Goal: Go to known website: Go to known website

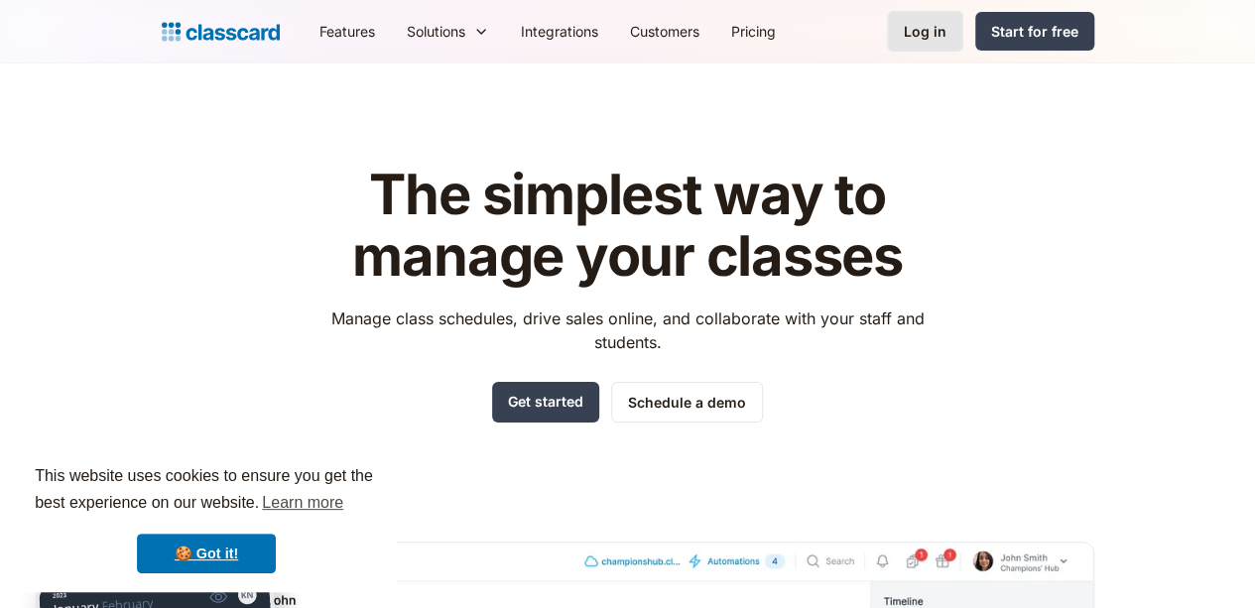
click at [946, 29] on div "Log in" at bounding box center [925, 31] width 43 height 21
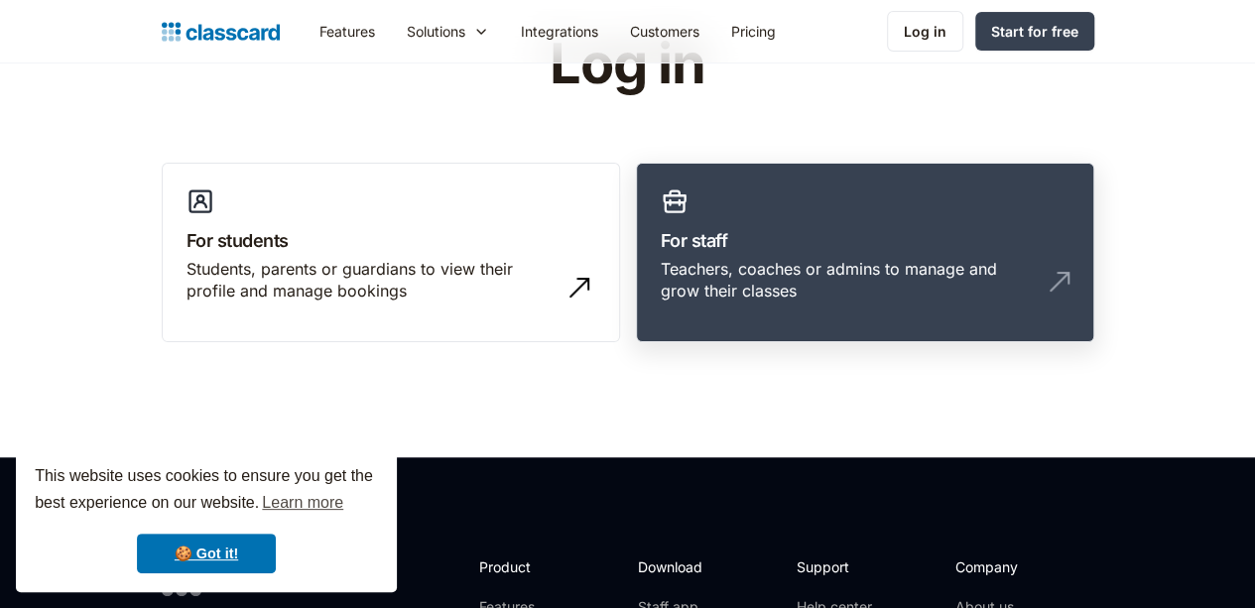
scroll to position [101, 0]
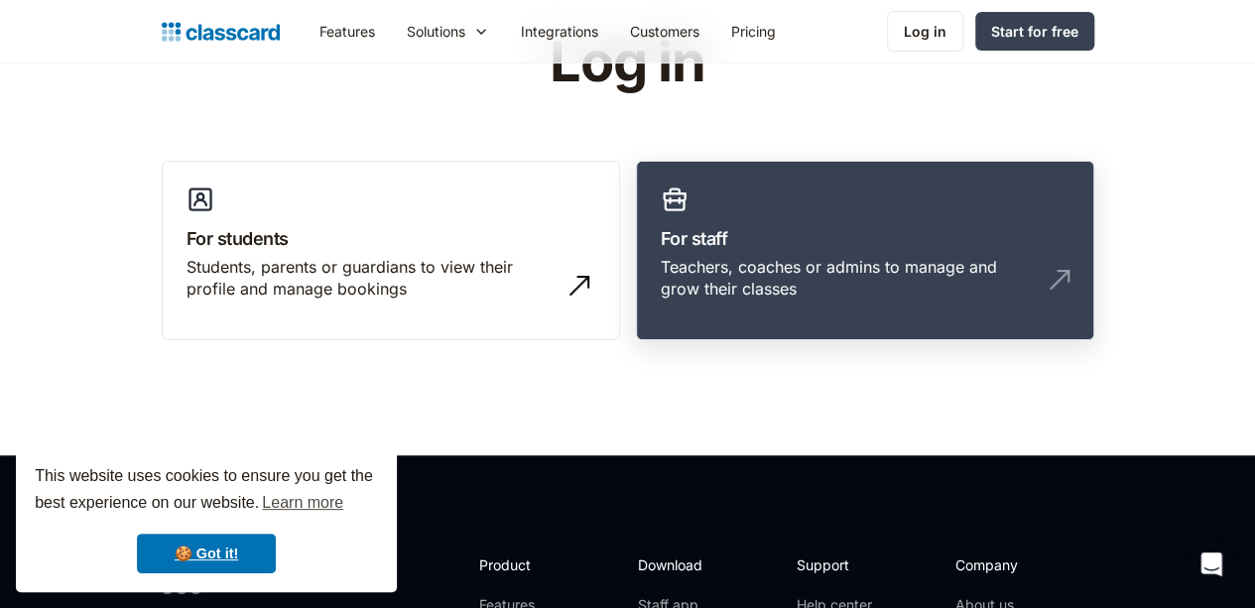
click at [819, 256] on div "Teachers, coaches or admins to manage and grow their classes" at bounding box center [845, 278] width 369 height 45
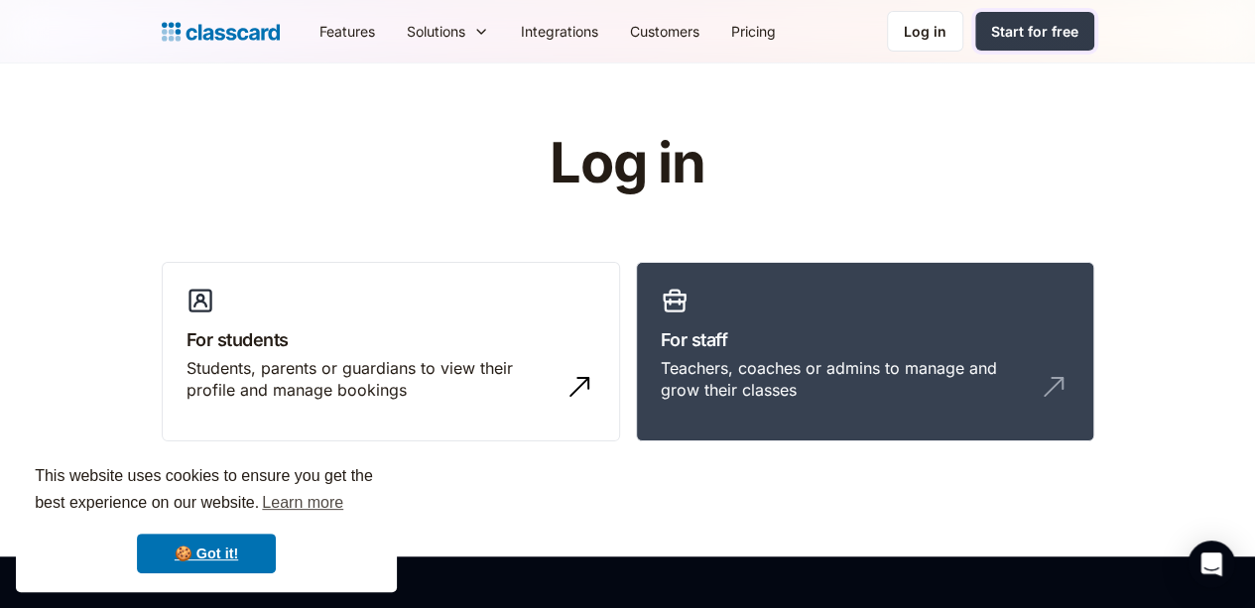
click at [1078, 22] on div "Start for free" at bounding box center [1034, 31] width 87 height 21
